Goal: Task Accomplishment & Management: Manage account settings

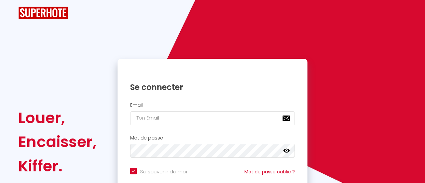
checkbox input "true"
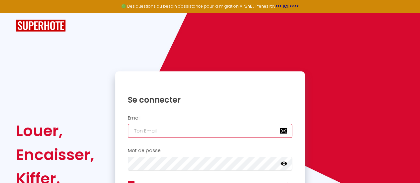
type input "[EMAIL_ADDRESS][DOMAIN_NAME]"
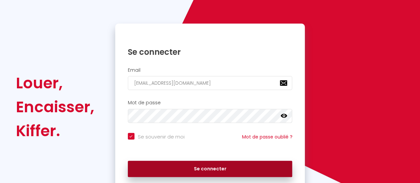
click at [170, 168] on button "Se connecter" at bounding box center [210, 169] width 165 height 17
checkbox input "true"
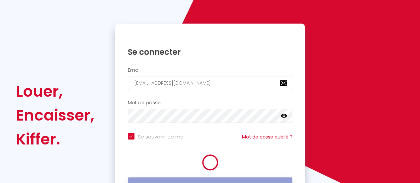
scroll to position [56, 0]
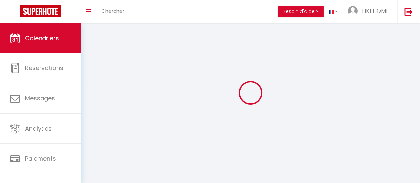
select select
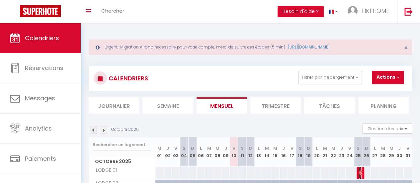
click at [359, 171] on img at bounding box center [361, 172] width 5 height 5
select select "OK"
select select "0"
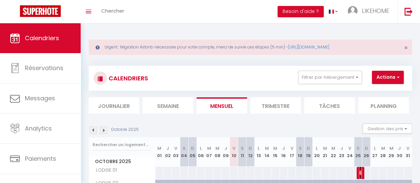
select select "1"
select select
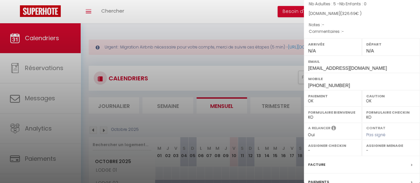
scroll to position [61, 0]
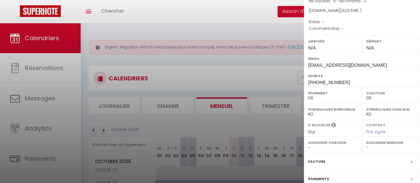
click at [280, 53] on div at bounding box center [210, 91] width 420 height 183
